Goal: Information Seeking & Learning: Learn about a topic

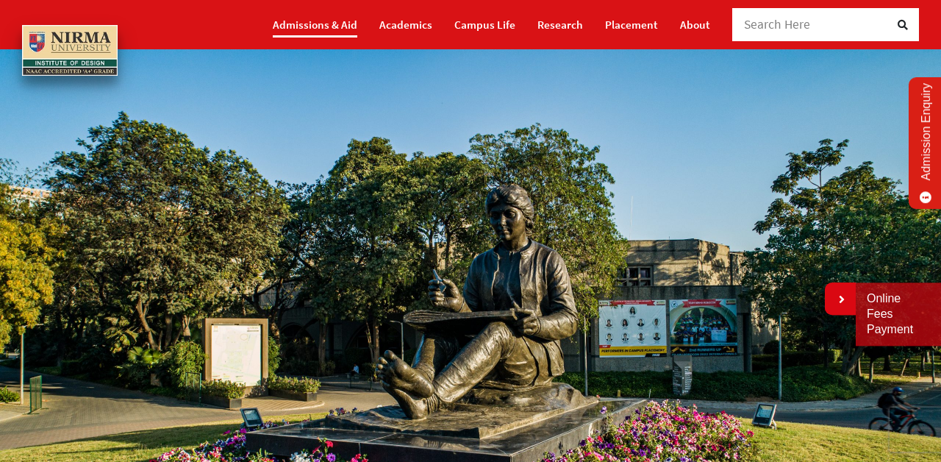
click at [345, 19] on link "Admissions & Aid" at bounding box center [315, 25] width 85 height 26
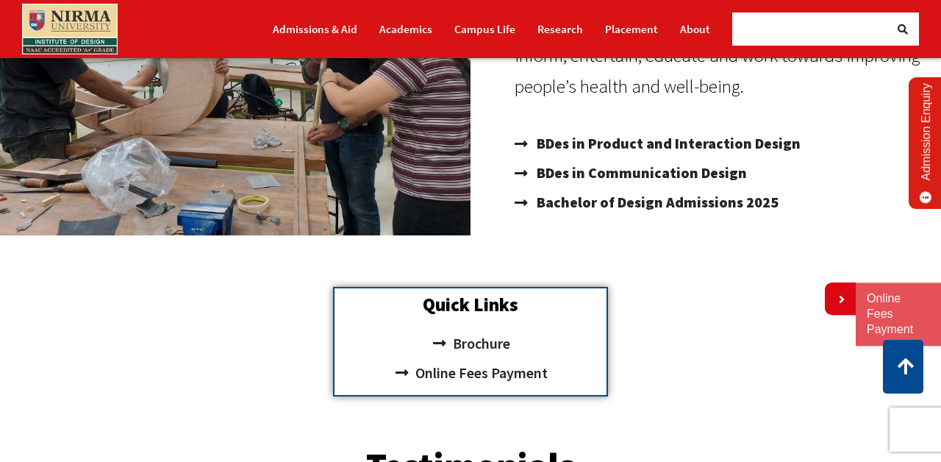
scroll to position [309, 0]
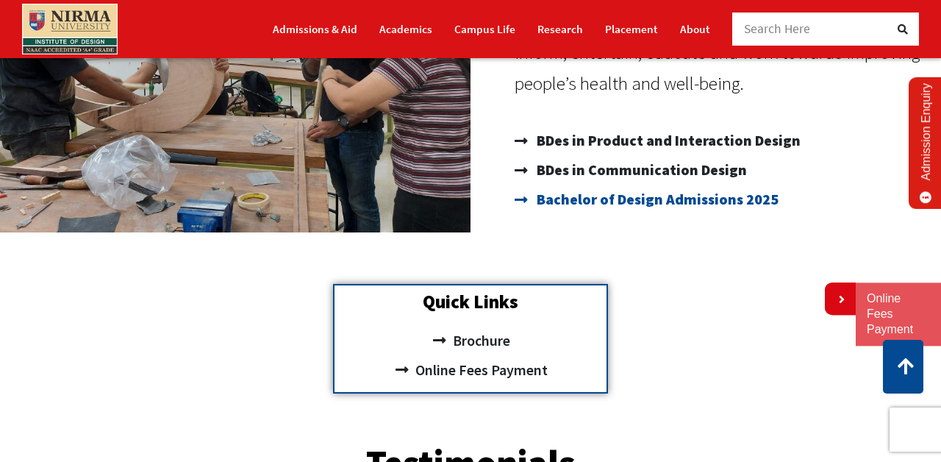
click at [655, 204] on span "Bachelor of Design Admissions 2025" at bounding box center [656, 199] width 246 height 29
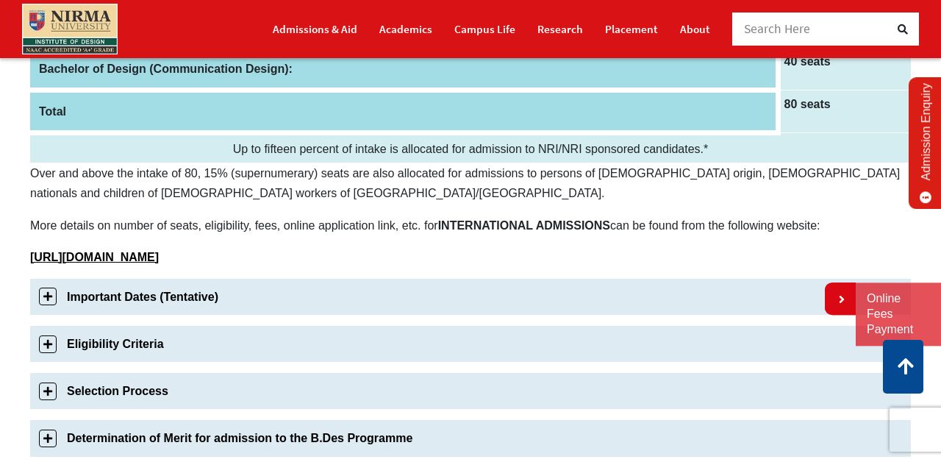
scroll to position [327, 0]
click at [48, 296] on link "Important Dates (Tentative)" at bounding box center [470, 296] width 881 height 36
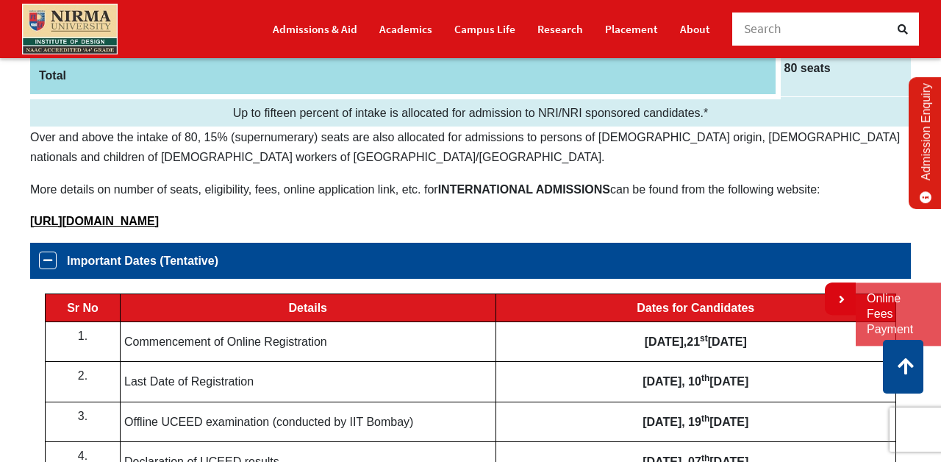
scroll to position [507, 0]
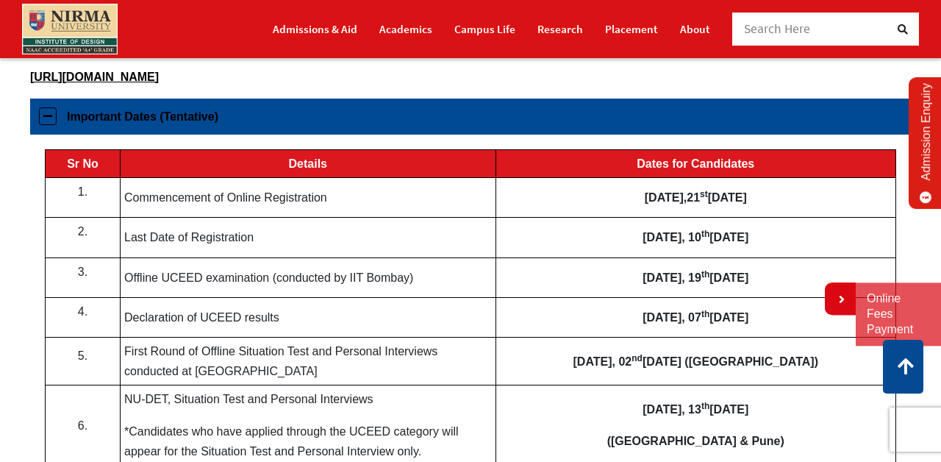
click at [51, 116] on link "Important Dates (Tentative)" at bounding box center [470, 117] width 881 height 36
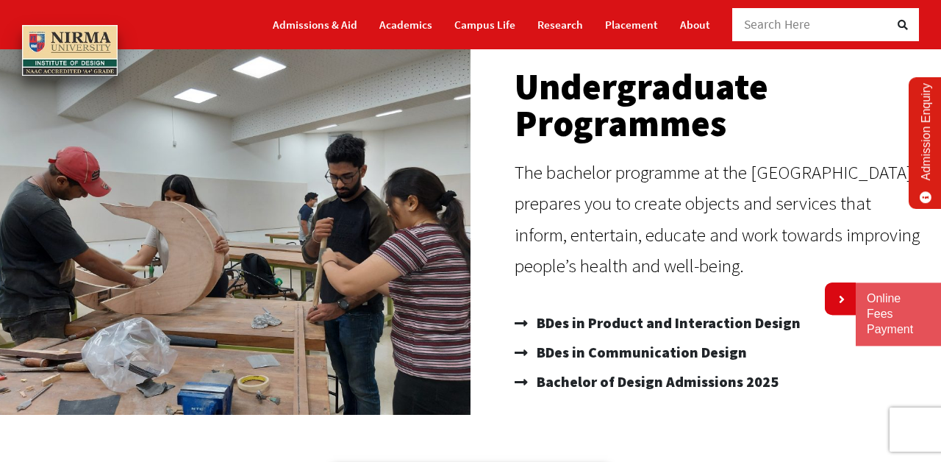
scroll to position [143, 0]
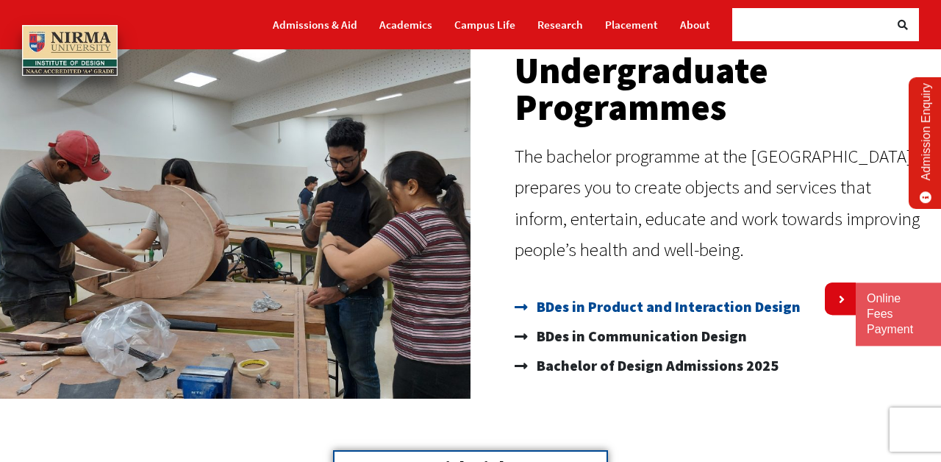
click at [669, 306] on span "BDes in Product and Interaction Design" at bounding box center [667, 306] width 268 height 29
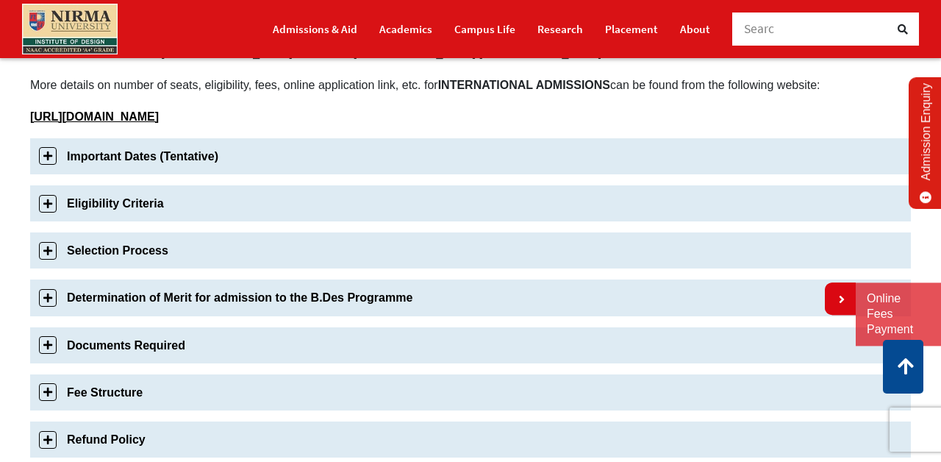
scroll to position [469, 0]
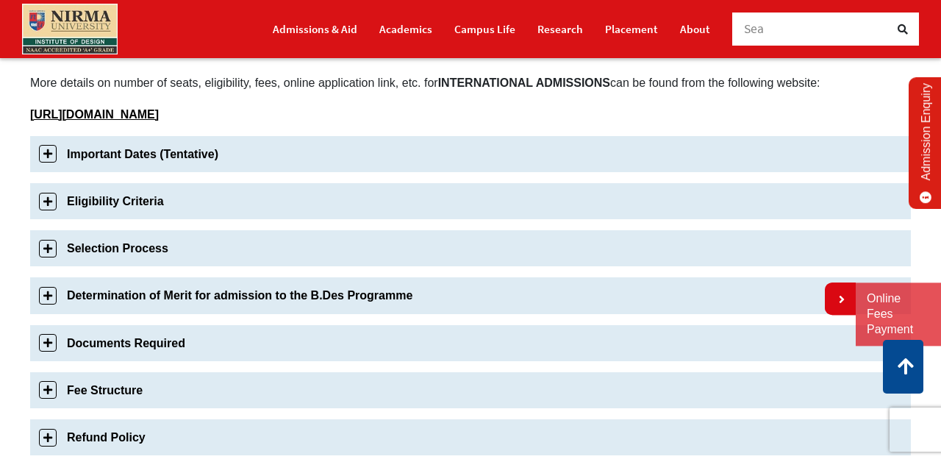
click at [41, 204] on link "Eligibility Criteria" at bounding box center [470, 201] width 881 height 36
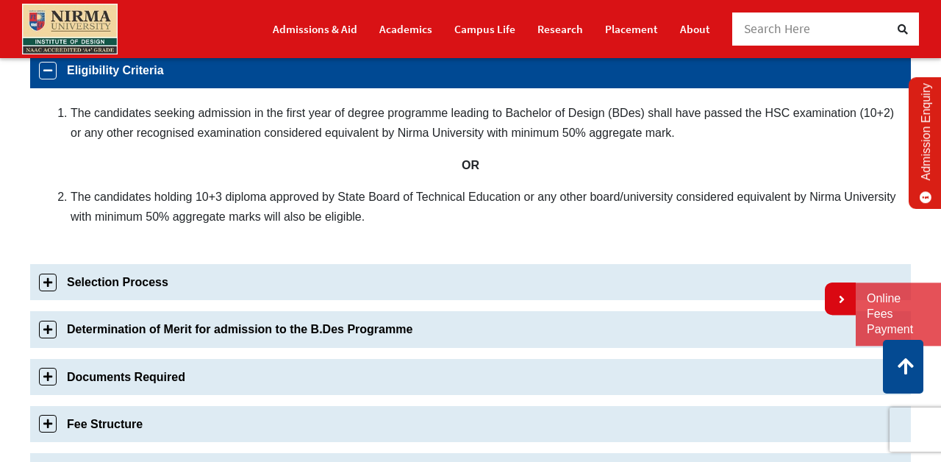
scroll to position [602, 0]
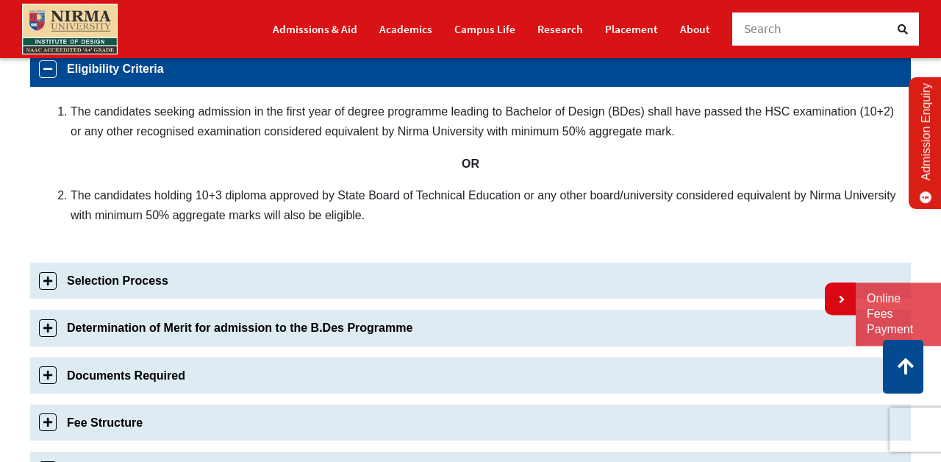
click at [48, 285] on link "Selection Process" at bounding box center [470, 281] width 881 height 36
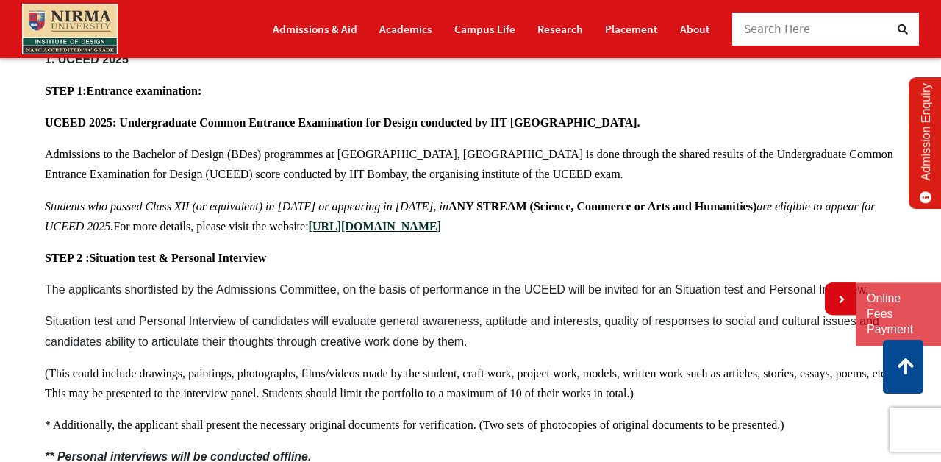
scroll to position [736, 0]
